Goal: Find specific page/section: Find specific page/section

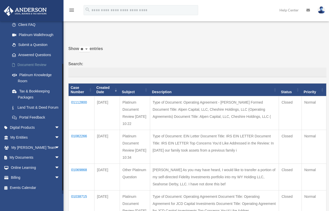
scroll to position [59, 0]
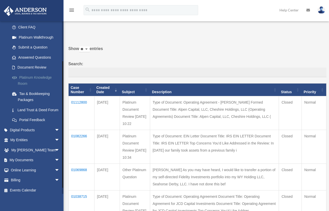
scroll to position [59, 0]
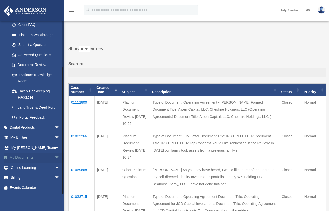
click at [55, 156] on span "arrow_drop_down" at bounding box center [60, 158] width 10 height 10
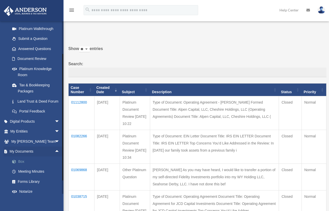
scroll to position [99, 0]
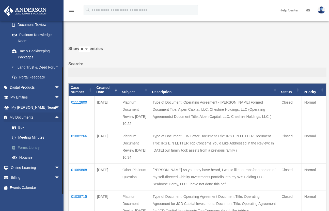
click at [30, 146] on link "Forms Library" at bounding box center [37, 147] width 60 height 10
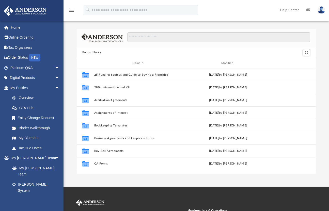
scroll to position [112, 235]
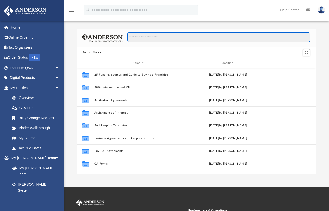
click at [171, 35] on input "Search files and folders" at bounding box center [218, 37] width 183 height 10
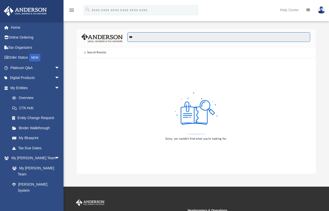
type input "***"
